Goal: Communication & Community: Answer question/provide support

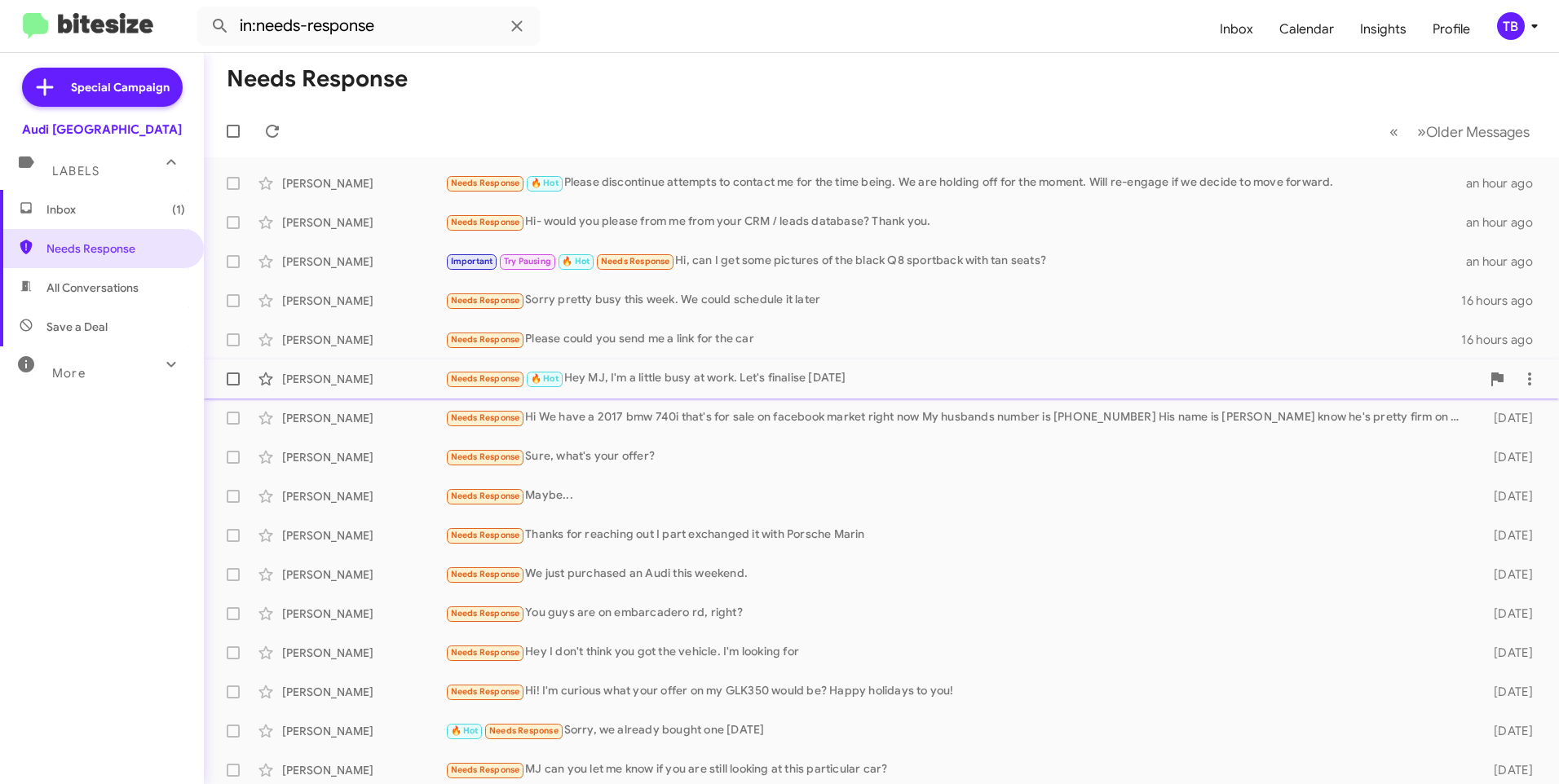
click at [793, 370] on div "Needs Response 🔥 Hot Hey MJ, I'm a little busy at work. Let's finalise [DATE]" at bounding box center [963, 379] width 1036 height 19
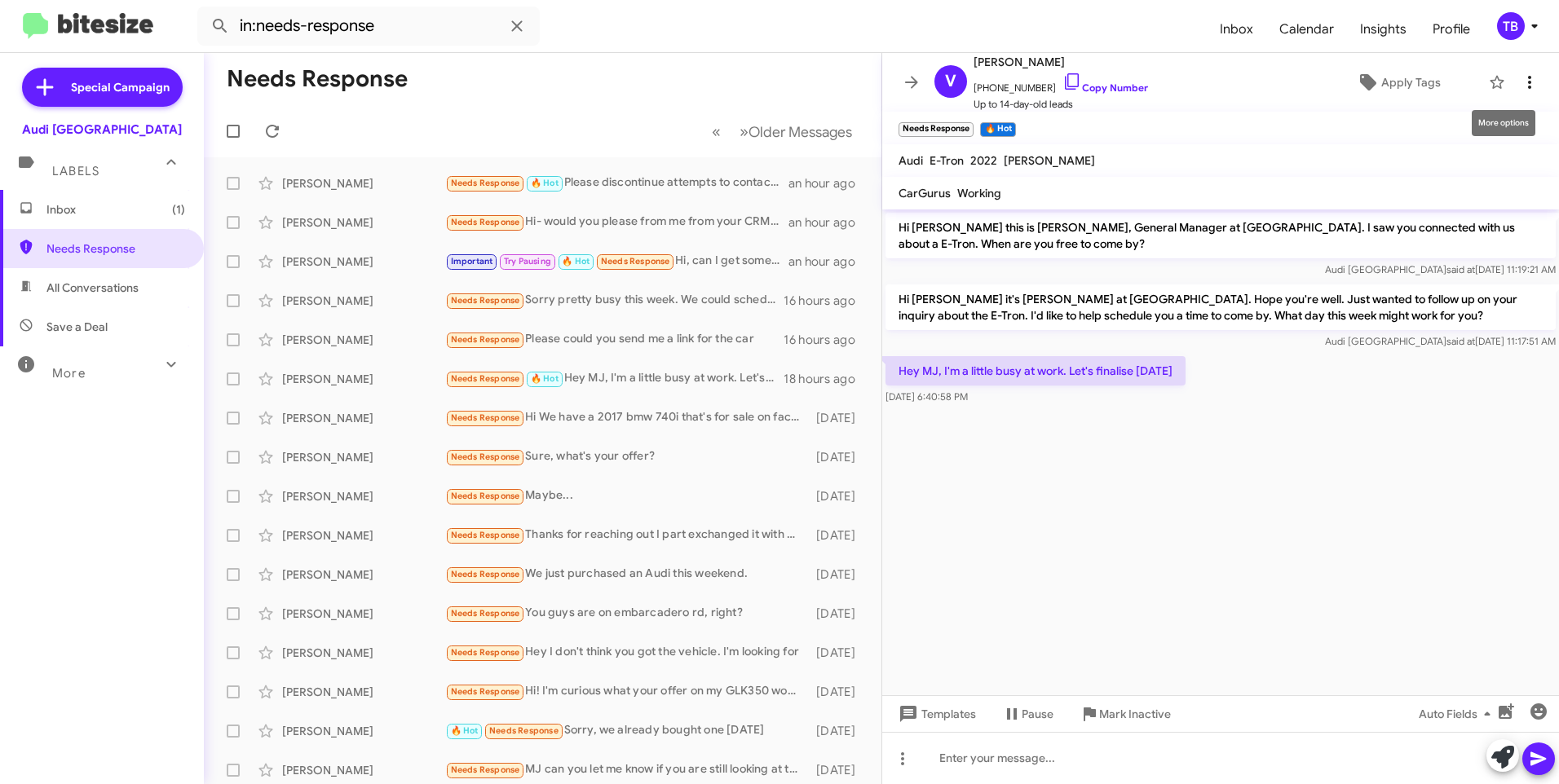
click at [1525, 87] on icon at bounding box center [1530, 82] width 20 height 20
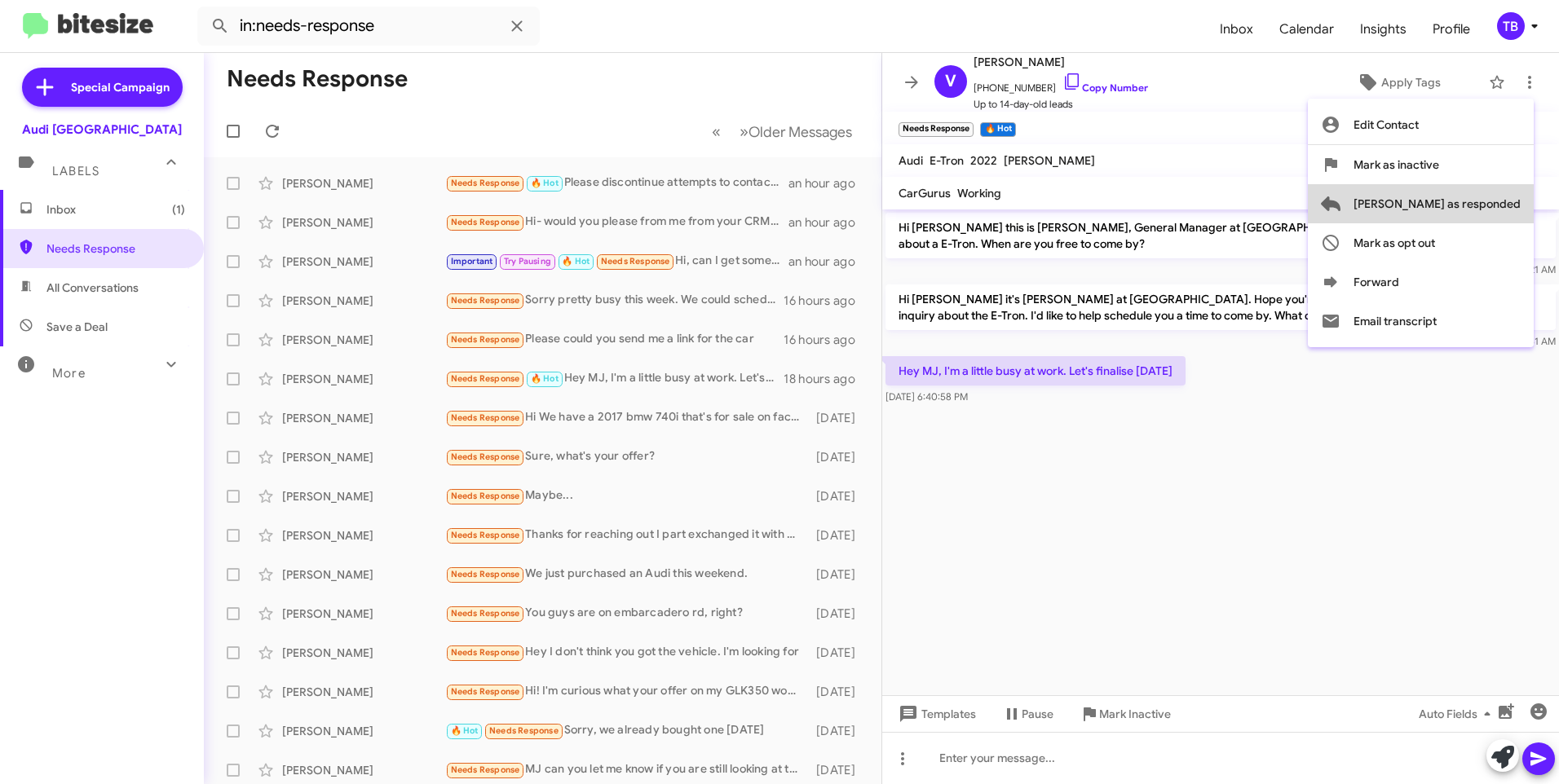
click at [1517, 191] on span "[PERSON_NAME] as responded" at bounding box center [1437, 204] width 167 height 39
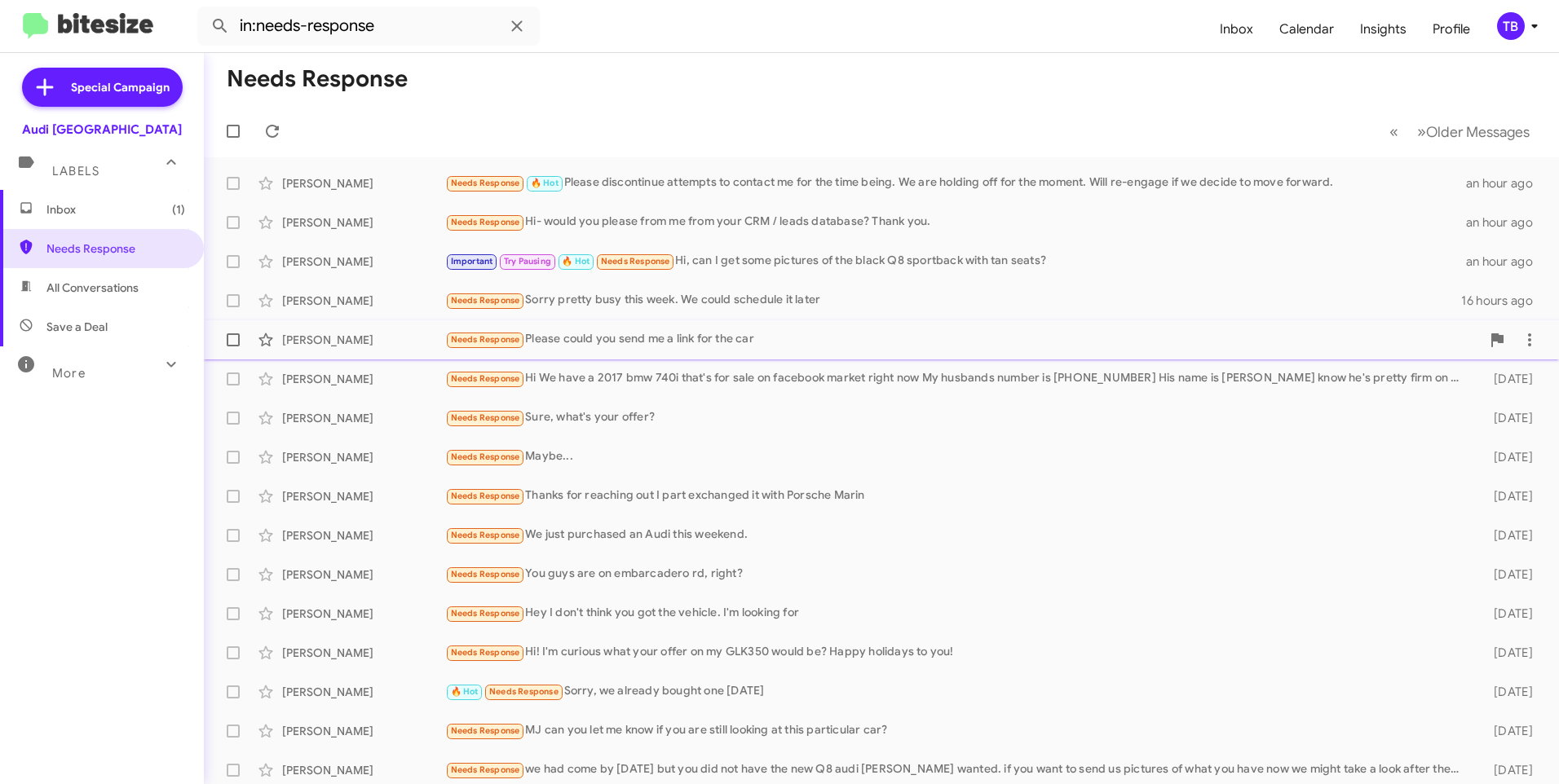
click at [758, 342] on div "Needs Response Please could you send me a link for the car" at bounding box center [963, 340] width 1036 height 19
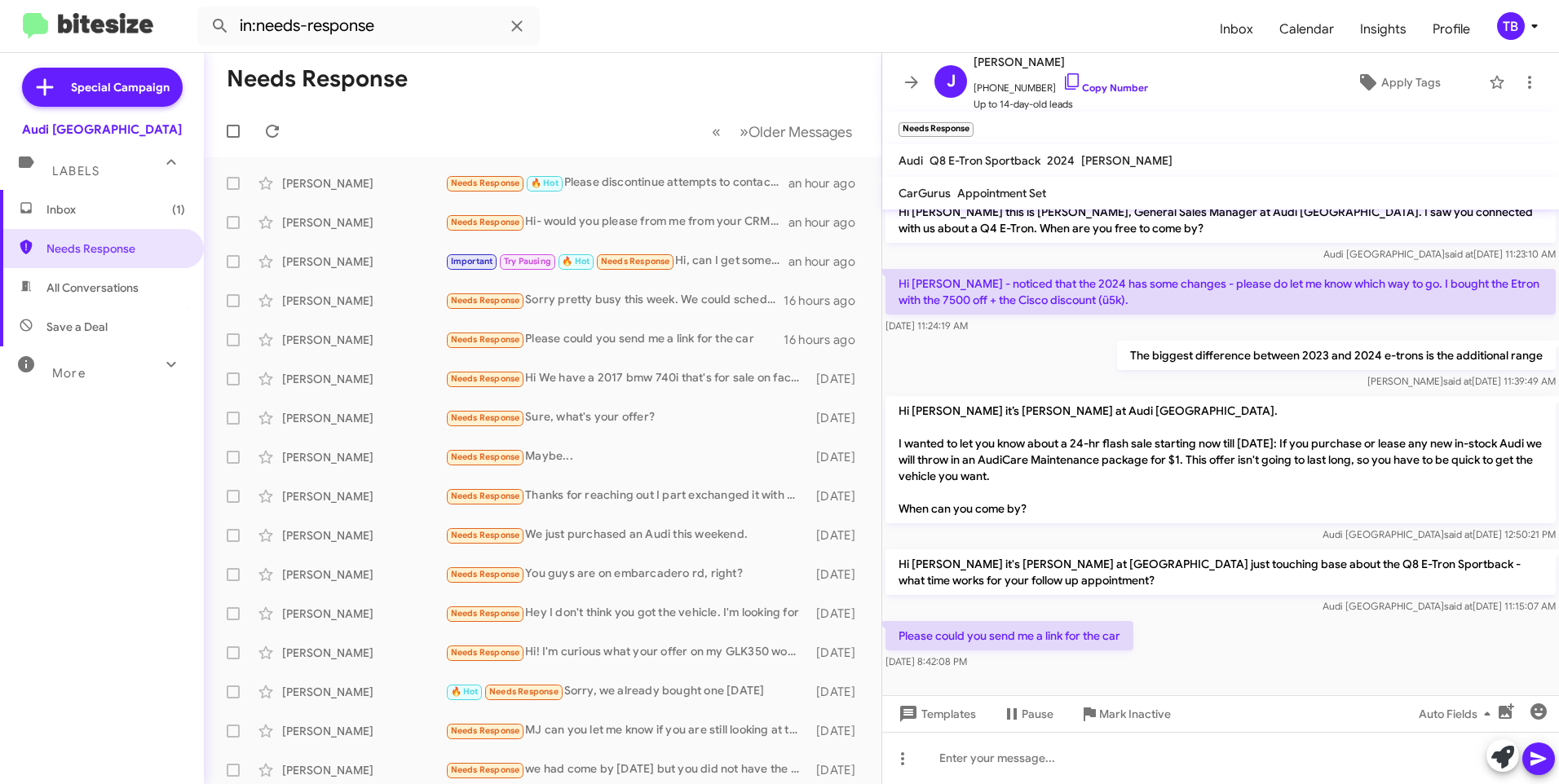
scroll to position [18, 0]
click at [1520, 87] on icon at bounding box center [1530, 82] width 20 height 20
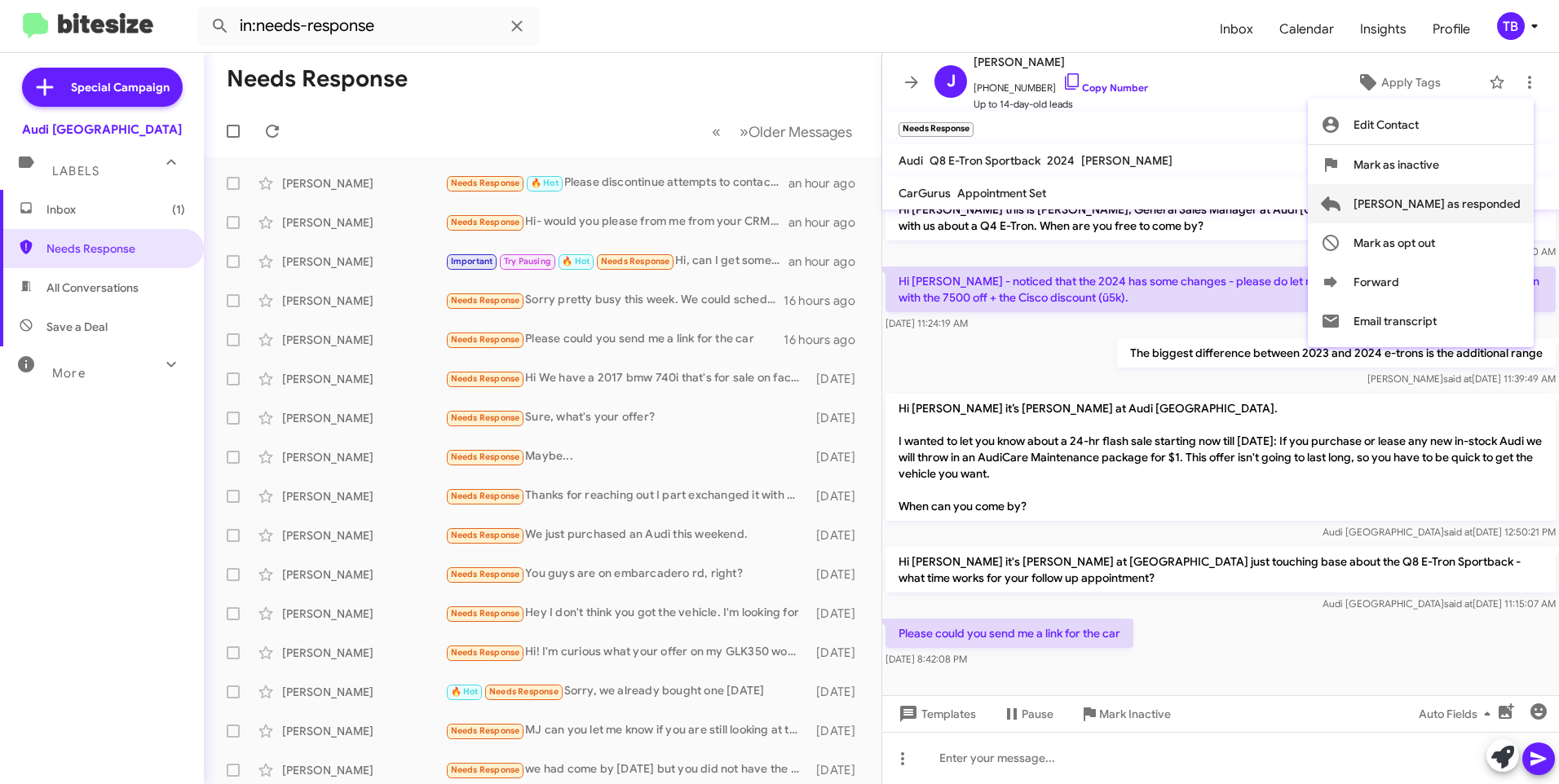
click at [1465, 197] on span "[PERSON_NAME] as responded" at bounding box center [1437, 204] width 167 height 39
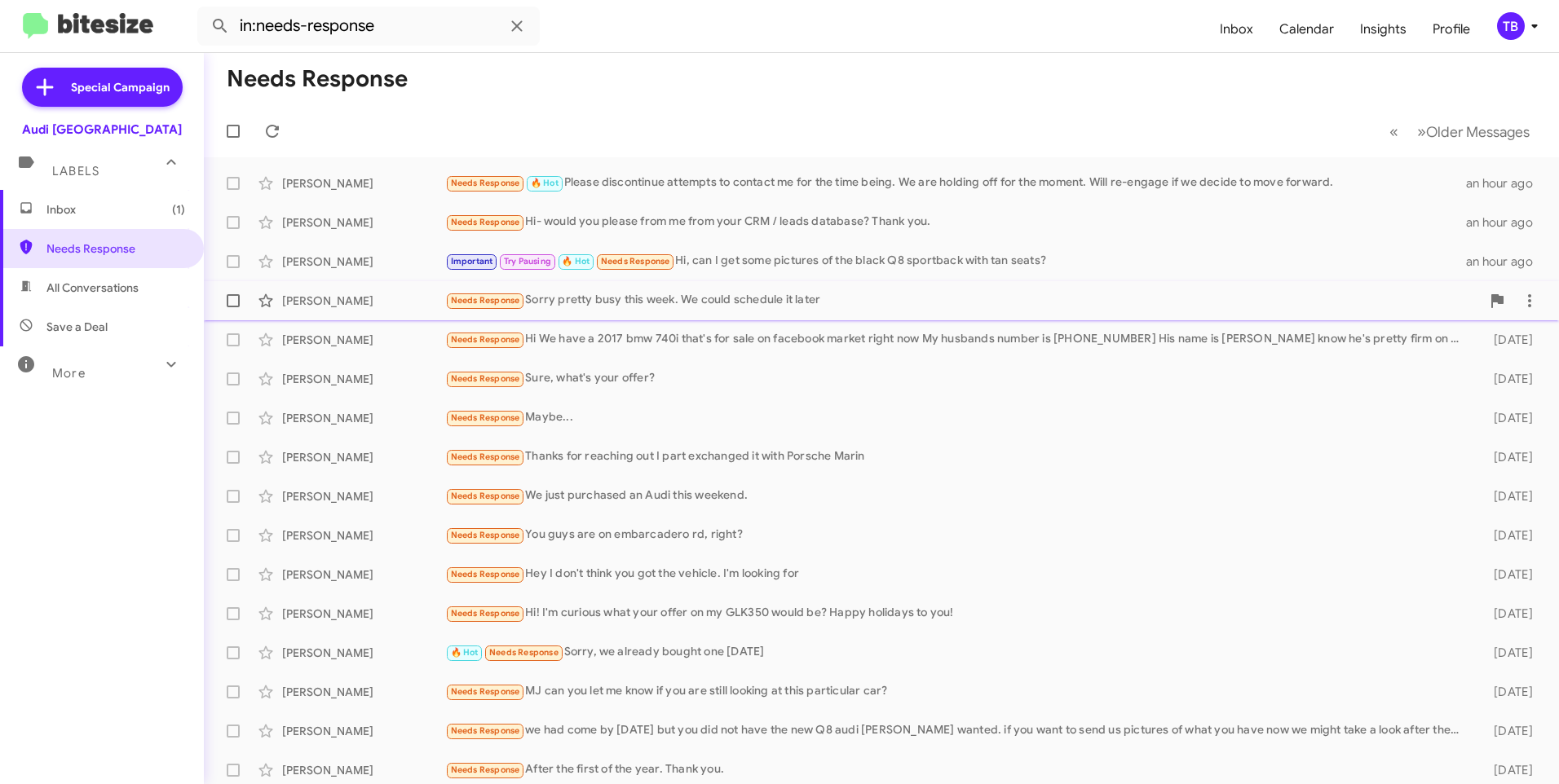
click at [726, 309] on div "Needs Response Sorry pretty busy this week. We could schedule it later" at bounding box center [963, 300] width 1036 height 19
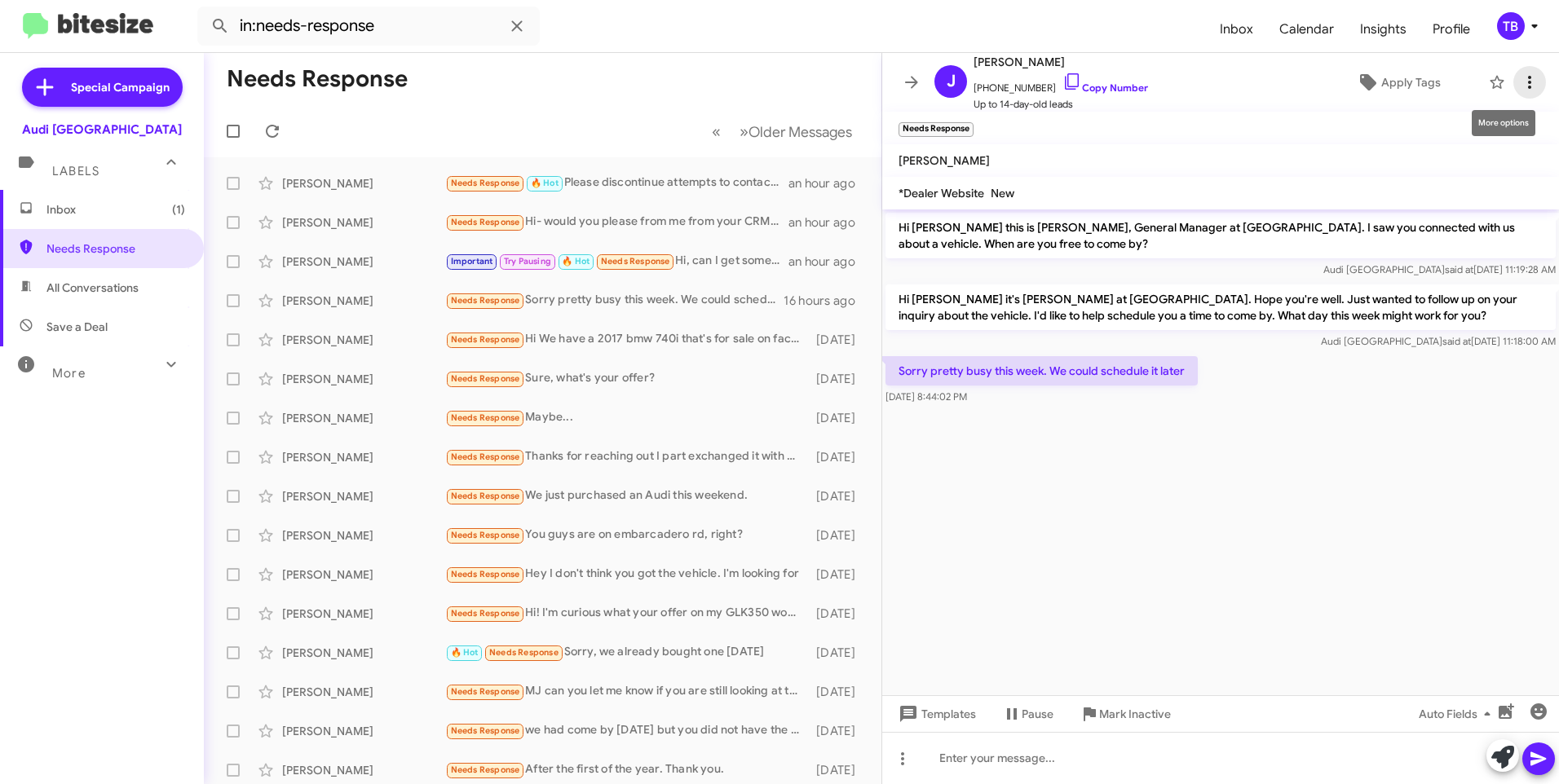
click at [1525, 84] on icon at bounding box center [1530, 82] width 20 height 20
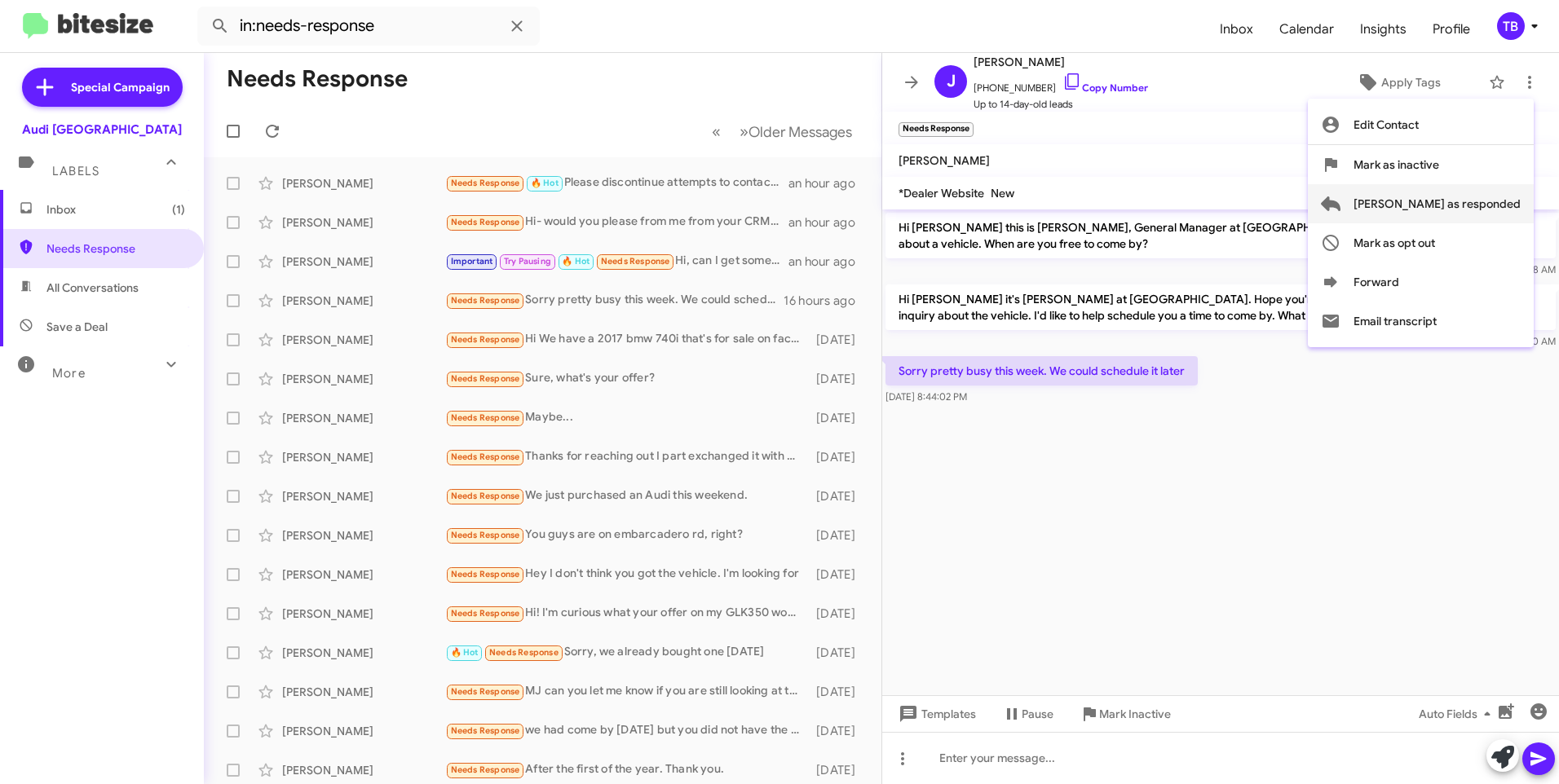
click at [1477, 207] on span "[PERSON_NAME] as responded" at bounding box center [1437, 204] width 167 height 39
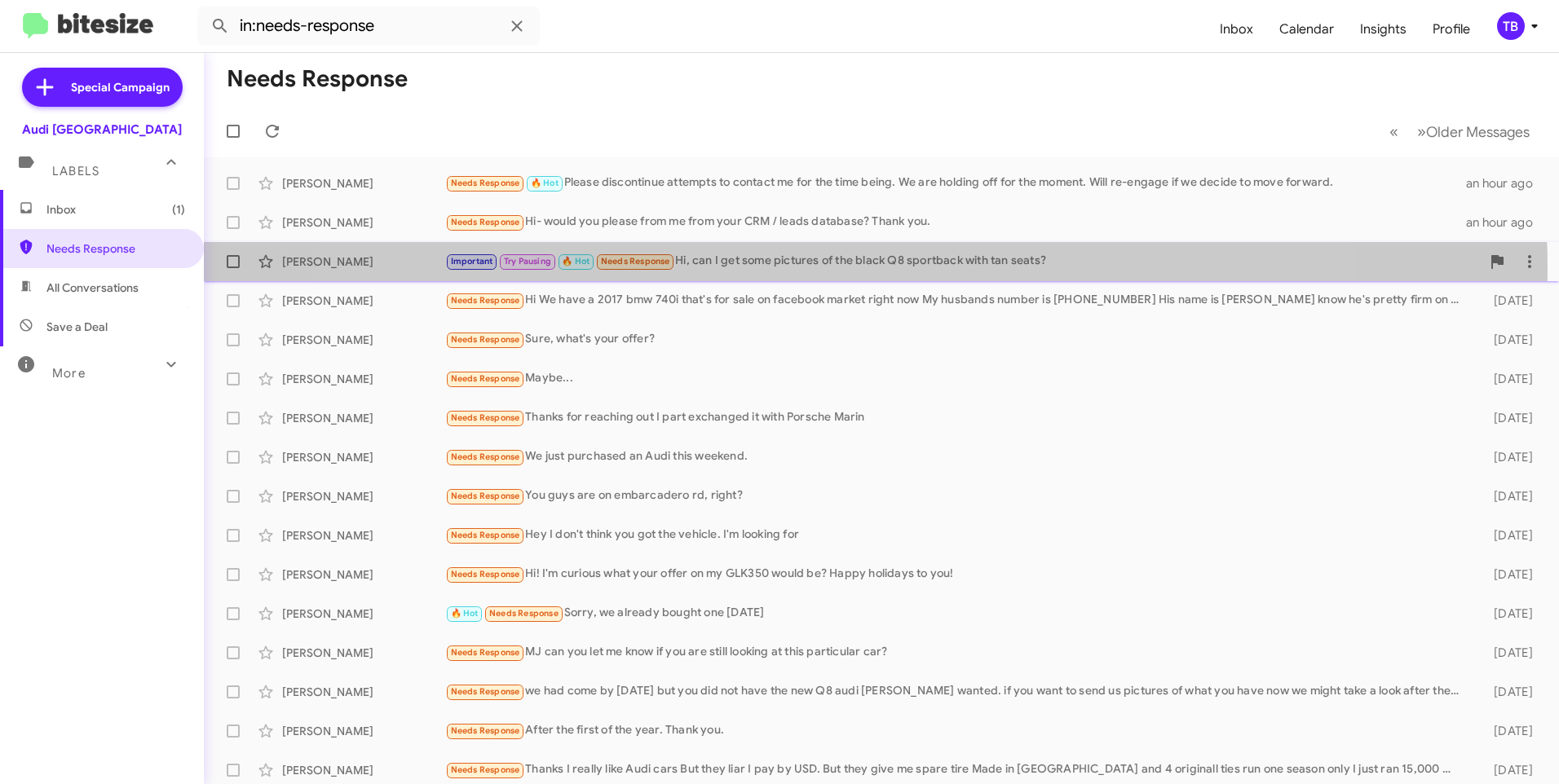
click at [830, 270] on div "Important Try Pausing 🔥 Hot Needs Response Hi, can I get some pictures of the b…" at bounding box center [963, 262] width 1036 height 19
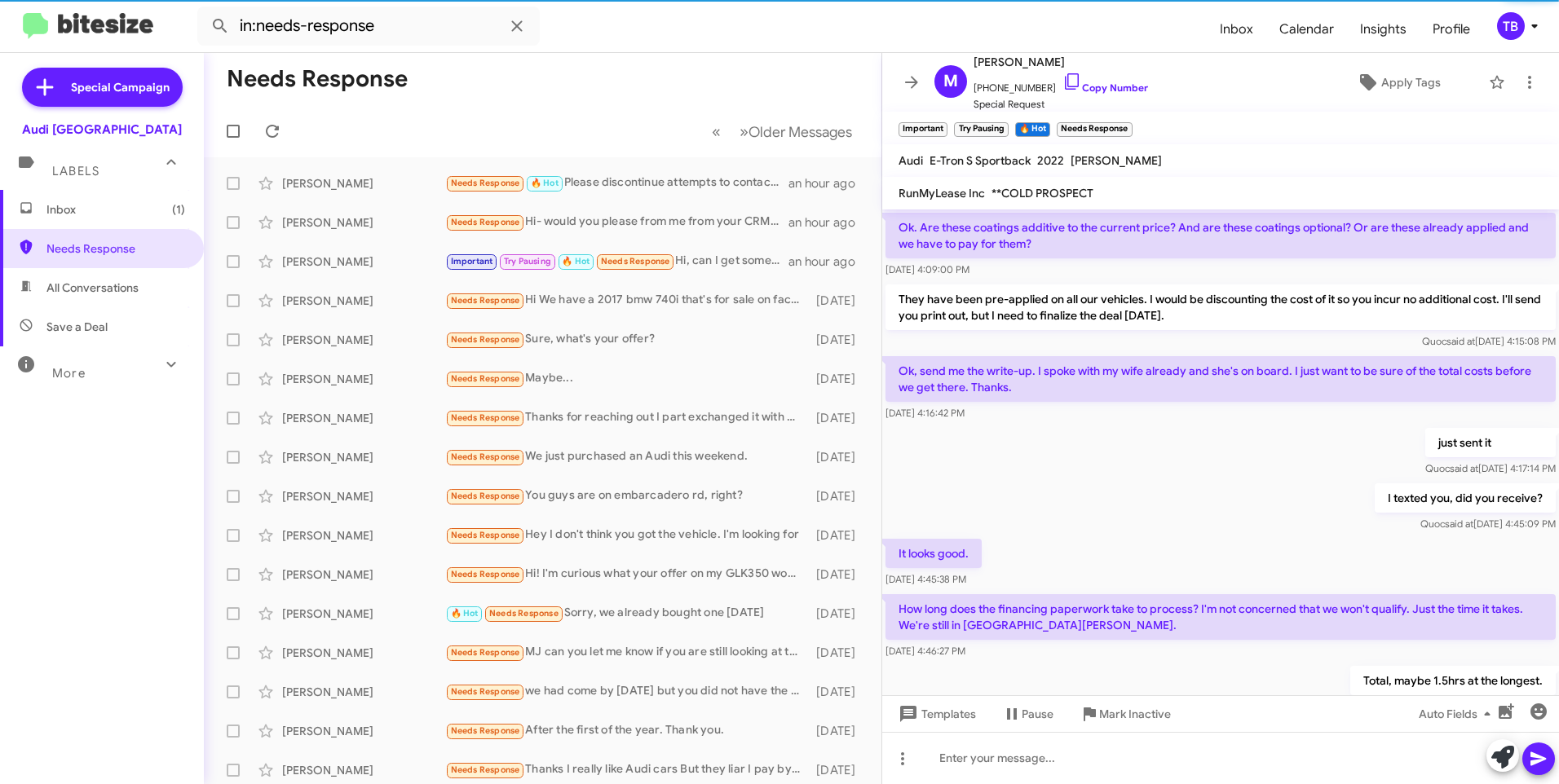
scroll to position [981, 0]
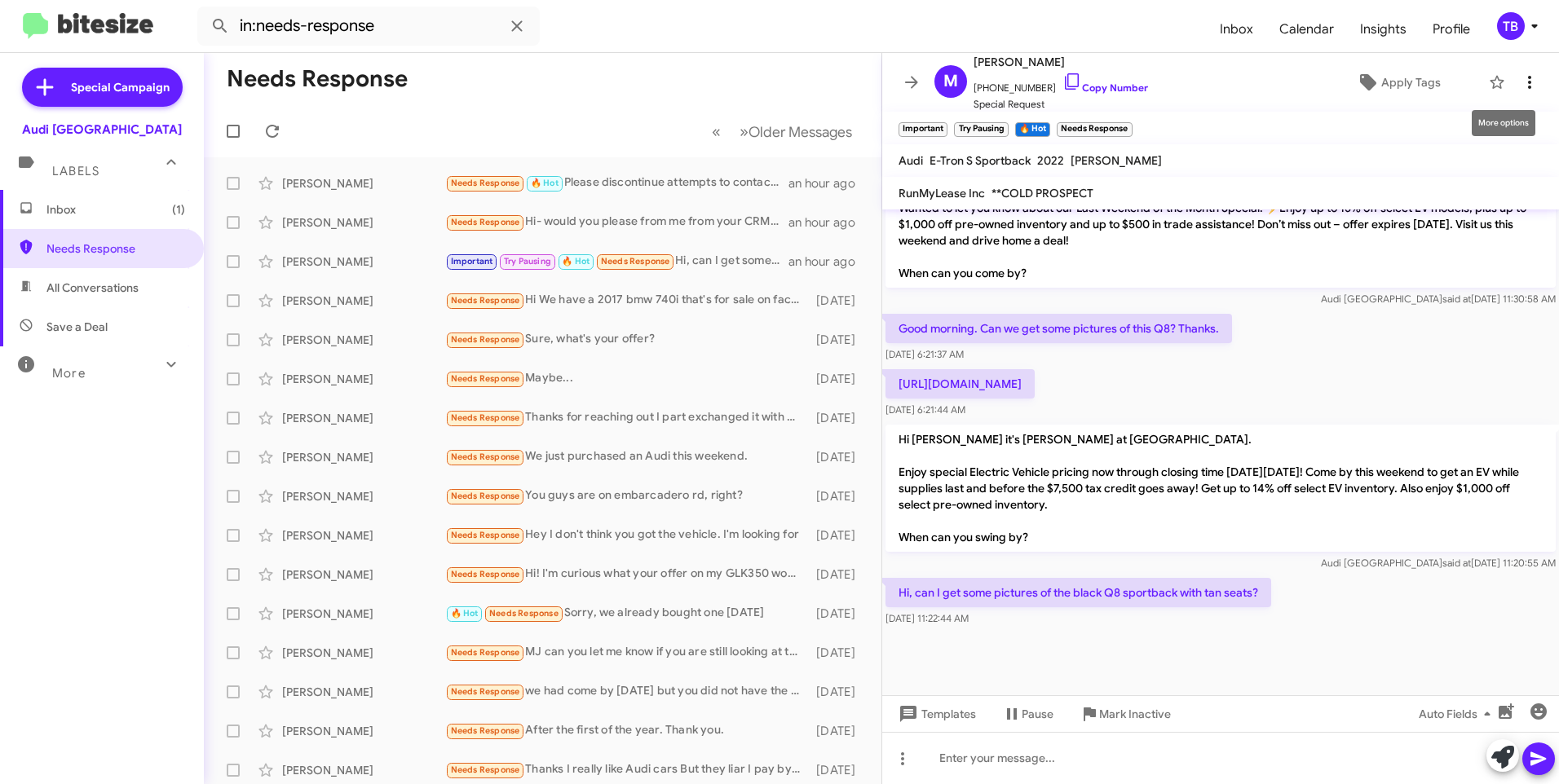
click at [1528, 83] on icon at bounding box center [1530, 81] width 3 height 13
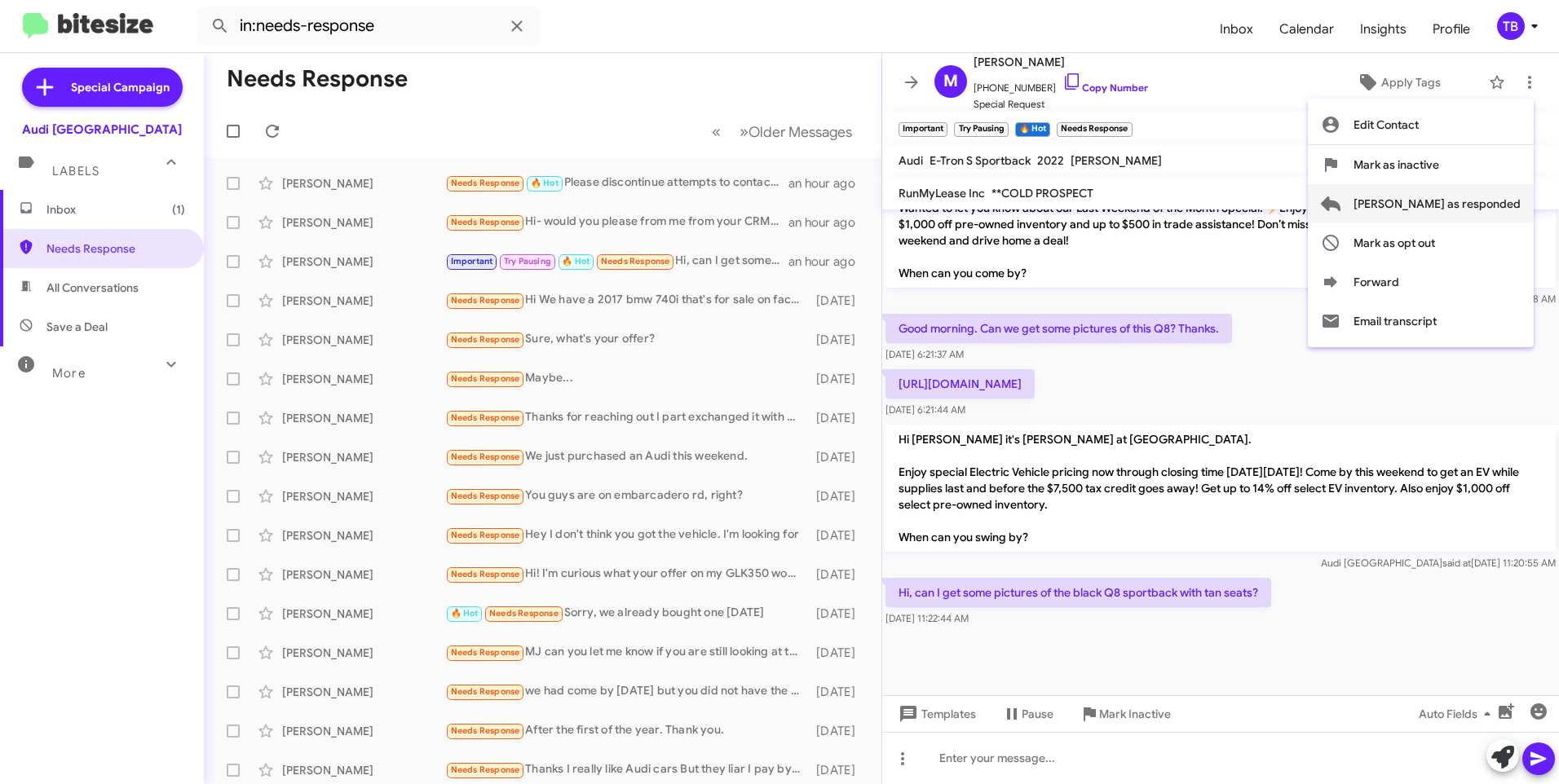
click at [1492, 216] on span "[PERSON_NAME] as responded" at bounding box center [1437, 204] width 167 height 39
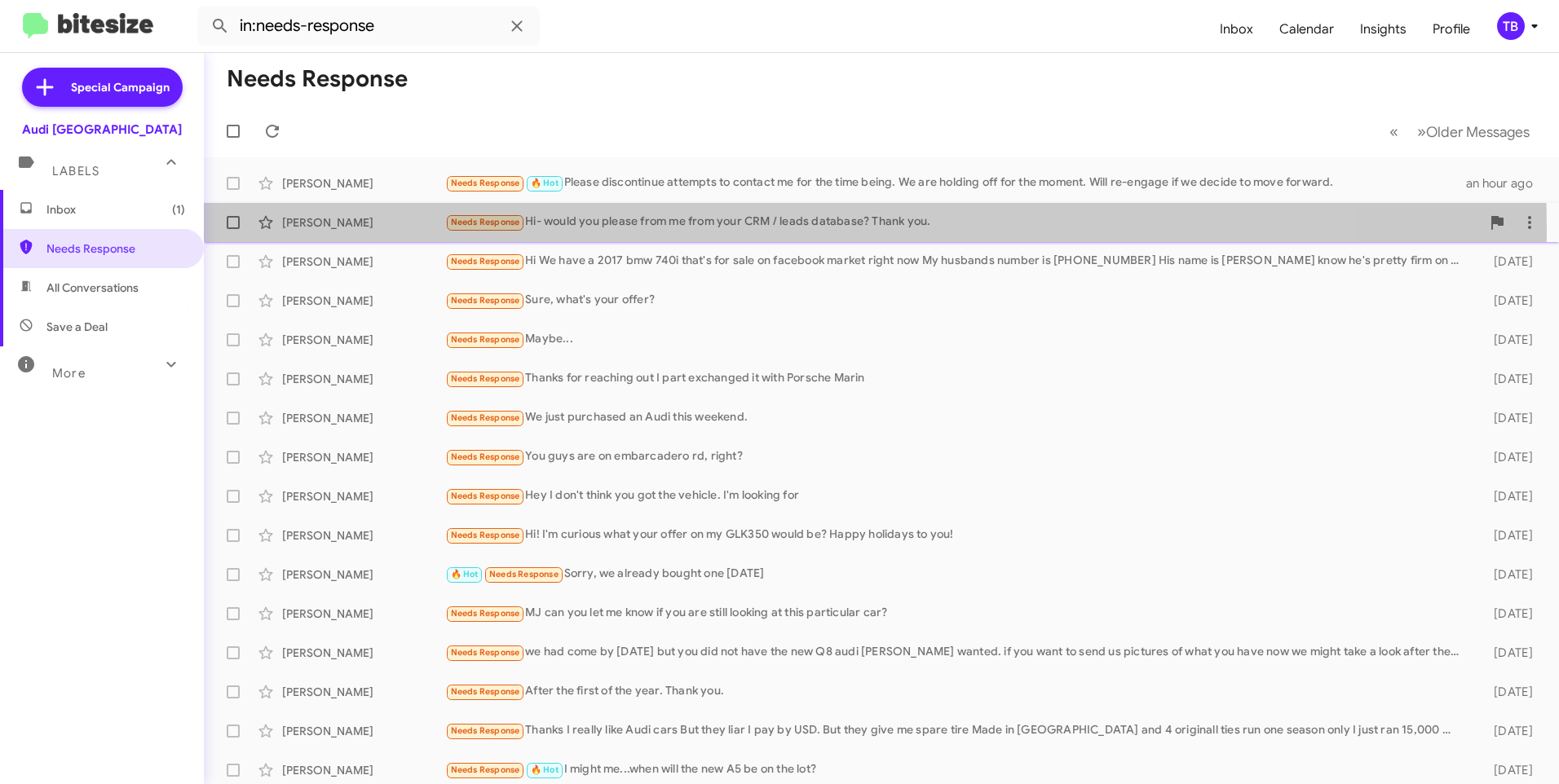
click at [726, 228] on div "Needs Response Hi- would you please from me from your CRM / leads database? Tha…" at bounding box center [963, 222] width 1036 height 19
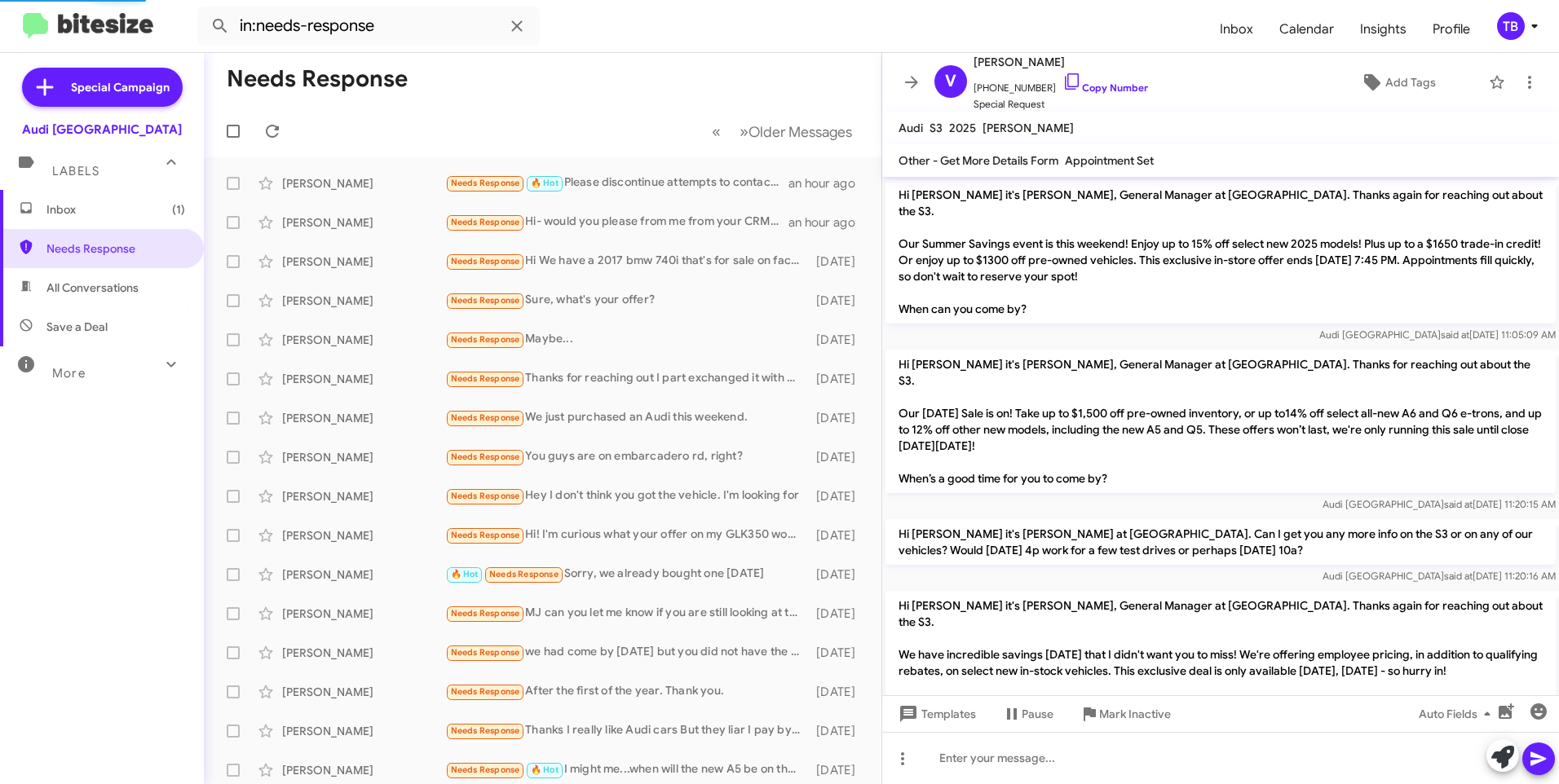
scroll to position [691, 0]
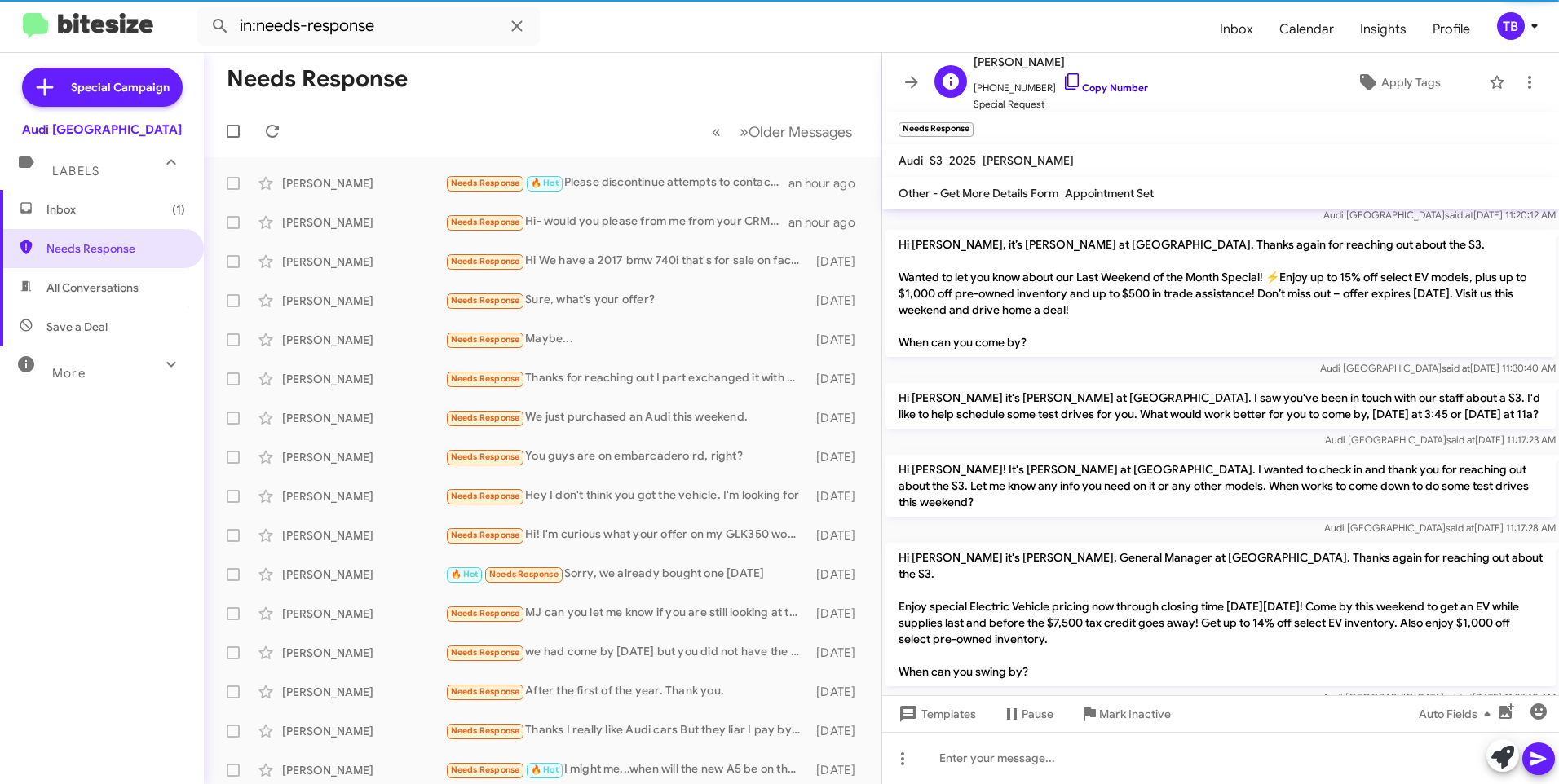
click at [1063, 81] on icon at bounding box center [1073, 81] width 20 height 20
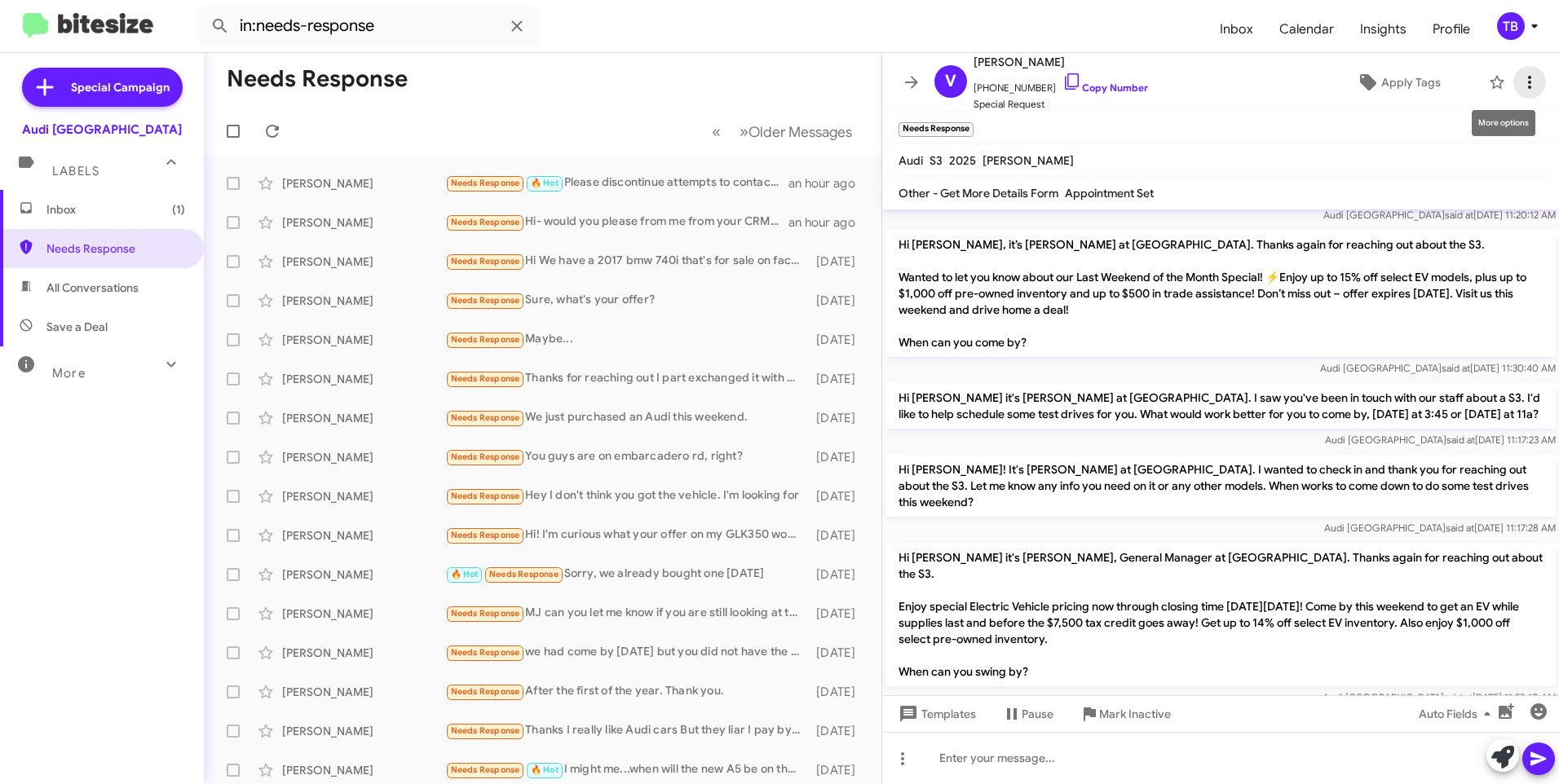
click at [1514, 69] on button at bounding box center [1530, 82] width 33 height 33
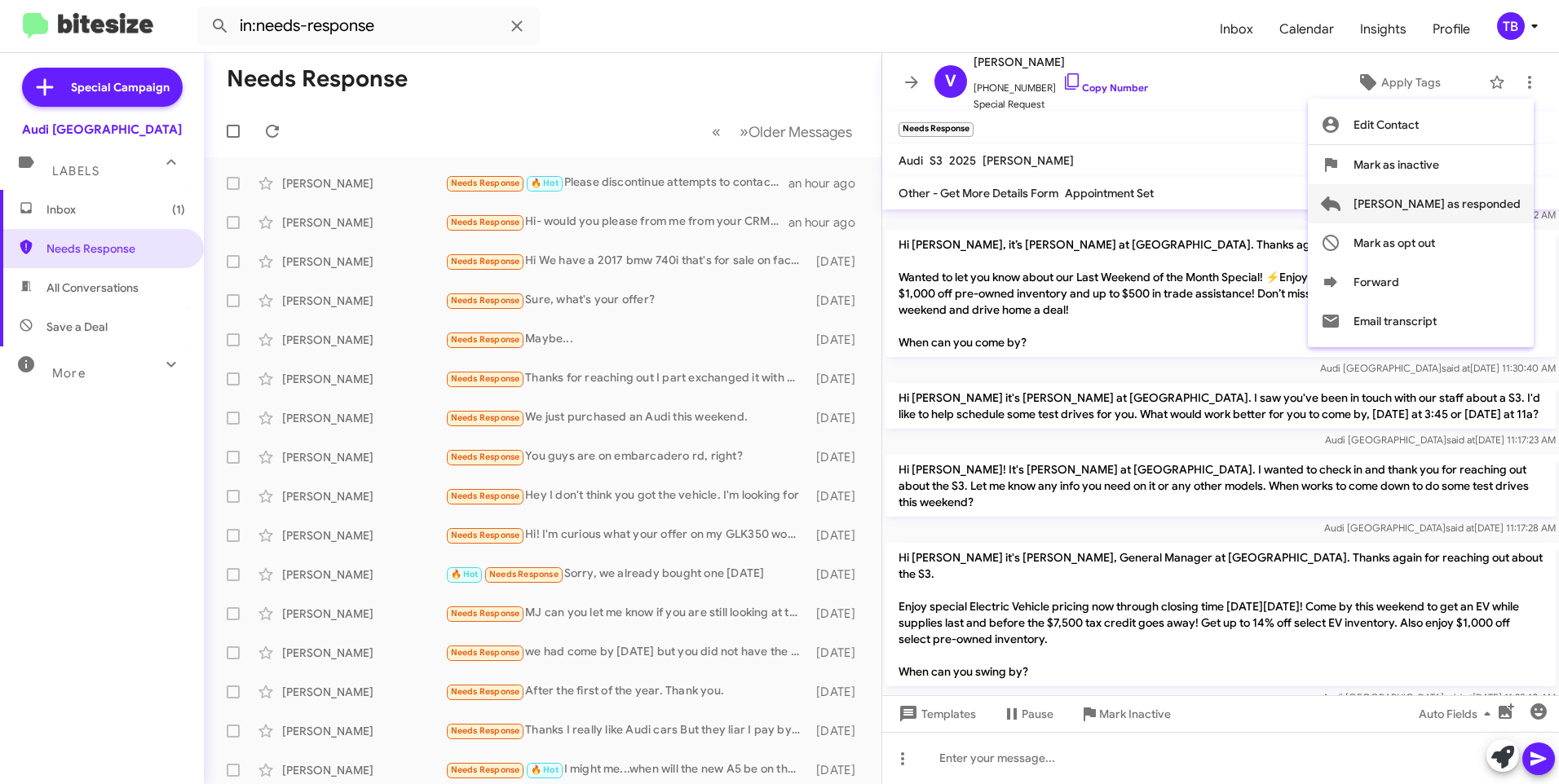
click at [1475, 196] on span "[PERSON_NAME] as responded" at bounding box center [1437, 204] width 167 height 39
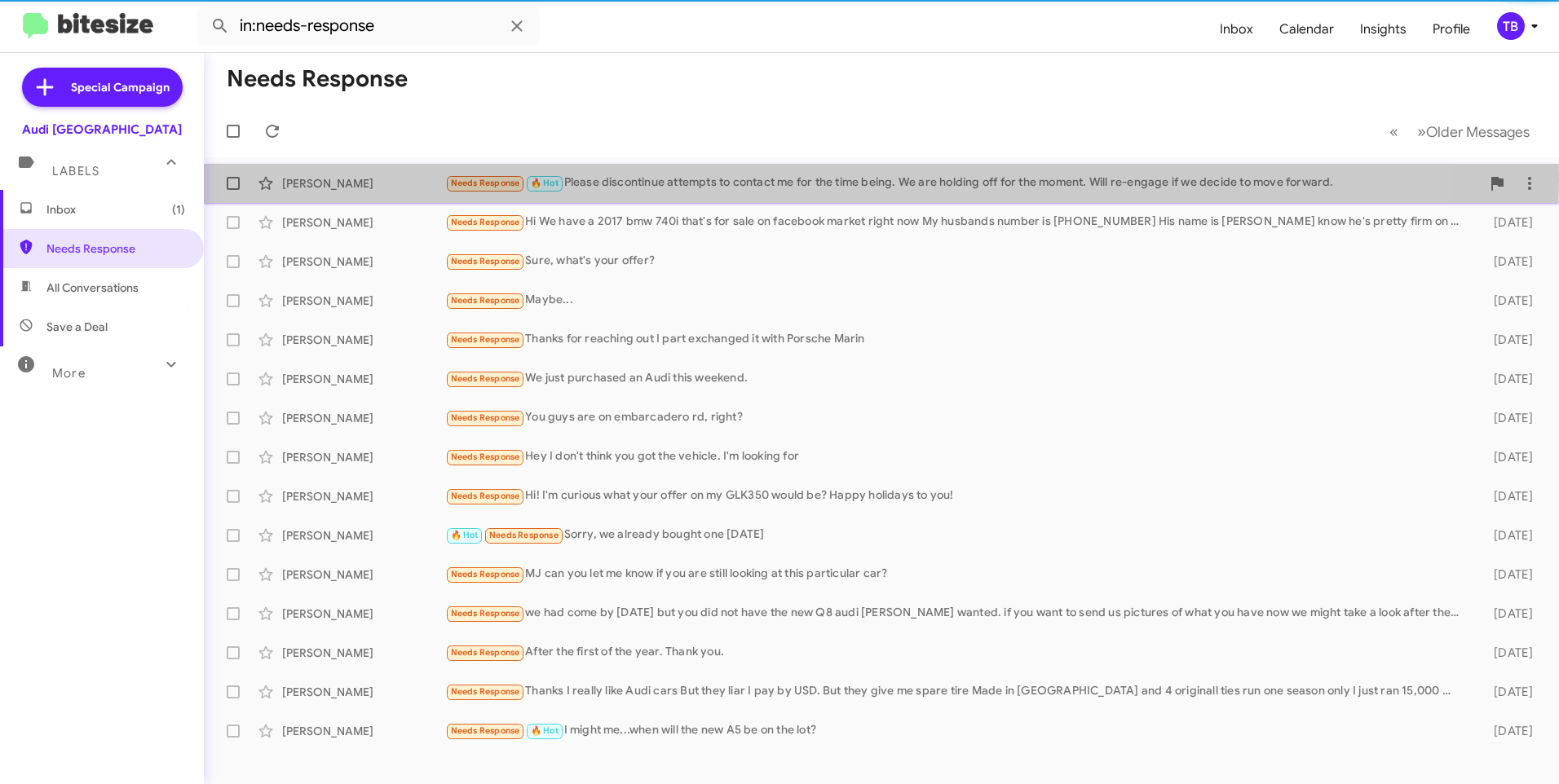
click at [781, 180] on div "Needs Response 🔥 Hot Please discontinue attempts to contact me for the time bei…" at bounding box center [963, 183] width 1036 height 19
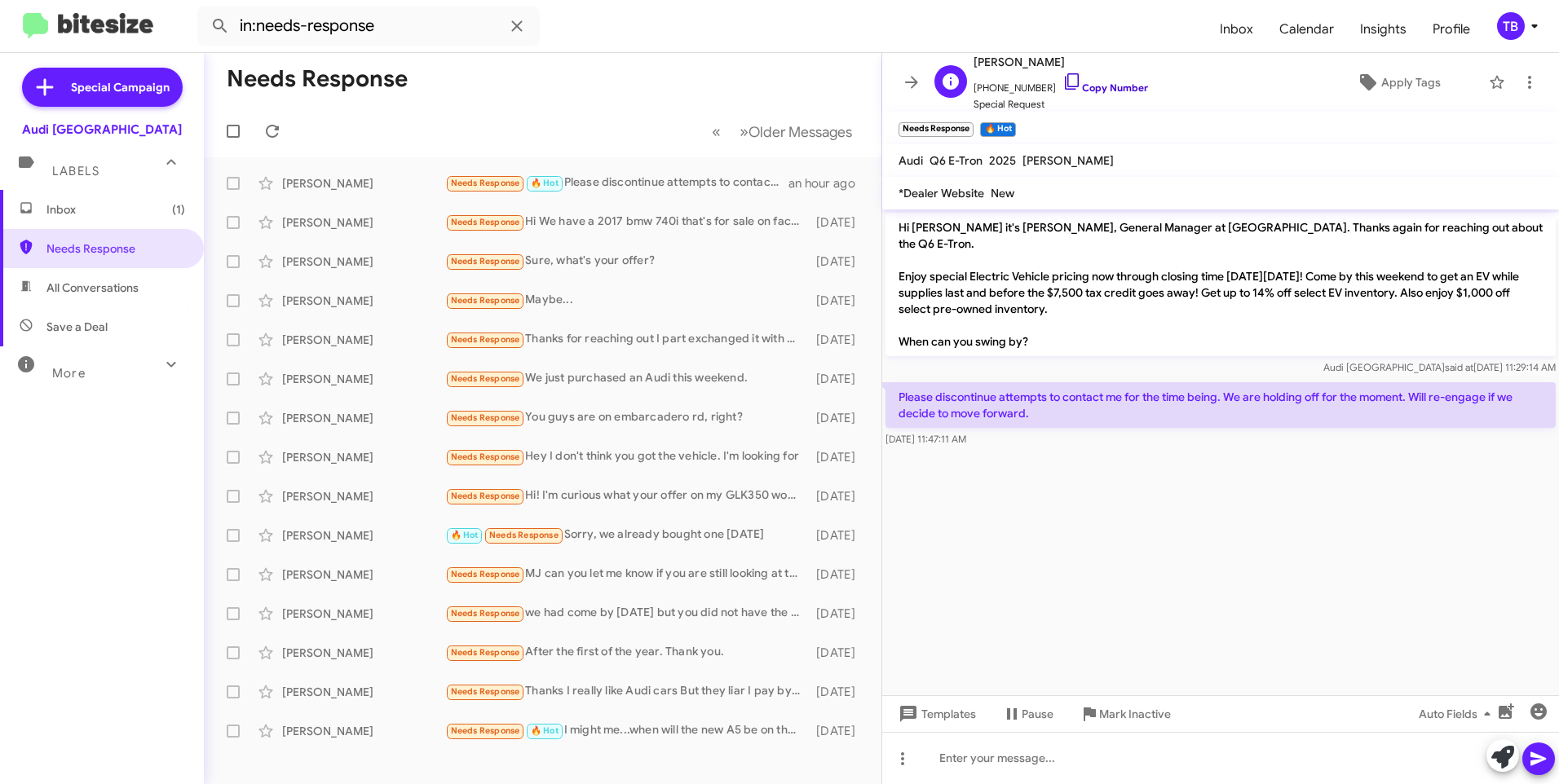
click at [1064, 81] on icon at bounding box center [1073, 81] width 20 height 20
click at [1520, 87] on icon at bounding box center [1530, 82] width 20 height 20
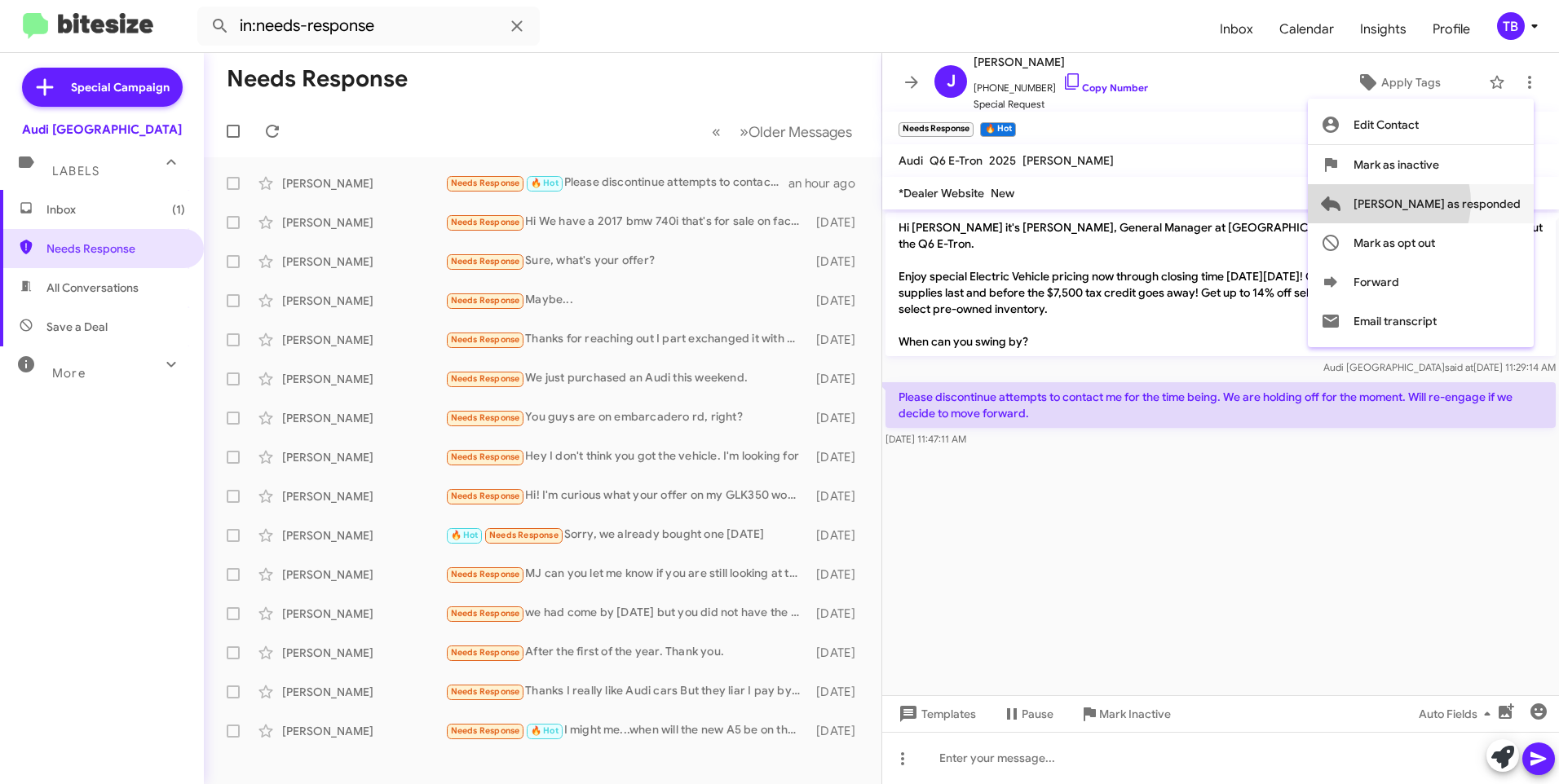
click at [1454, 202] on span "[PERSON_NAME] as responded" at bounding box center [1437, 204] width 167 height 39
